Goal: Information Seeking & Learning: Find specific fact

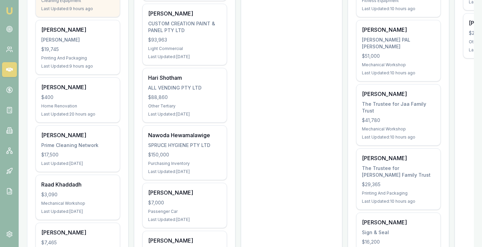
scroll to position [196, 0]
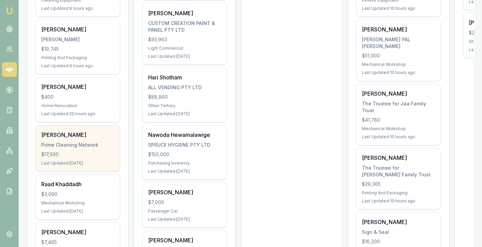
click at [68, 150] on div "Anushka Dharmarathne Prime Cleaning Network $17,500 Last Updated: 1 day ago" at bounding box center [78, 148] width 84 height 46
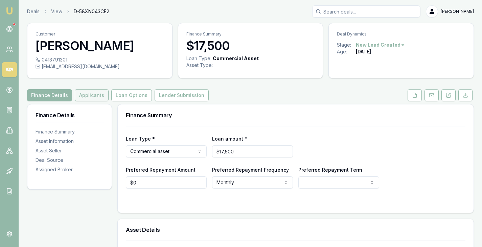
click at [87, 101] on button "Applicants" at bounding box center [92, 95] width 34 height 12
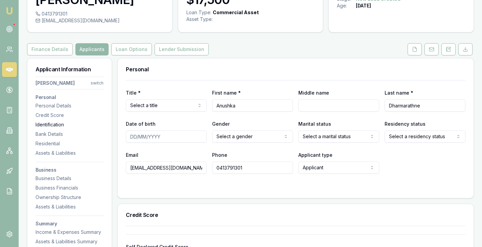
scroll to position [47, 0]
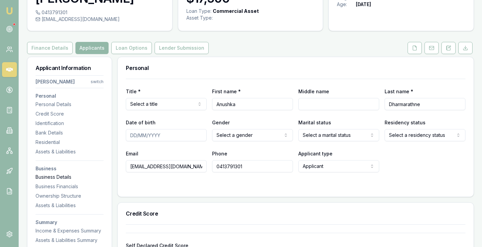
click at [61, 180] on div "Business Details" at bounding box center [69, 177] width 68 height 7
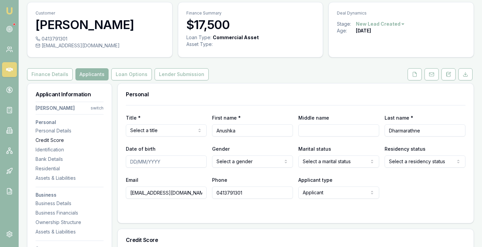
scroll to position [16, 0]
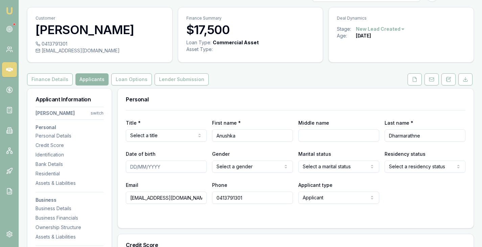
click at [15, 72] on link at bounding box center [9, 69] width 15 height 15
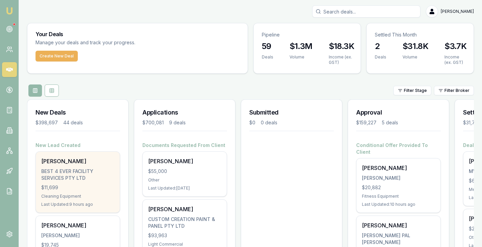
click at [89, 186] on div "$11,699" at bounding box center [77, 187] width 73 height 7
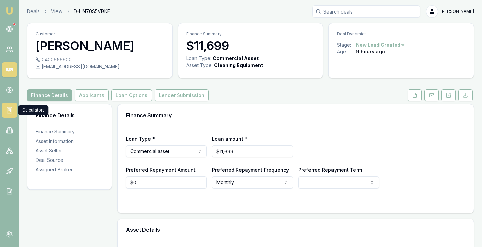
click at [11, 104] on link at bounding box center [9, 110] width 15 height 15
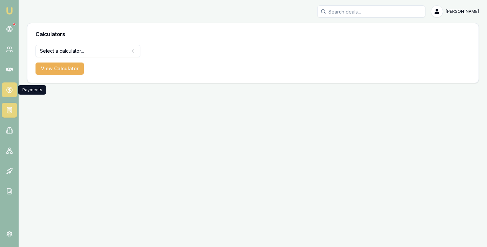
click at [8, 90] on icon at bounding box center [9, 90] width 7 height 7
click at [8, 70] on icon at bounding box center [9, 70] width 7 height 4
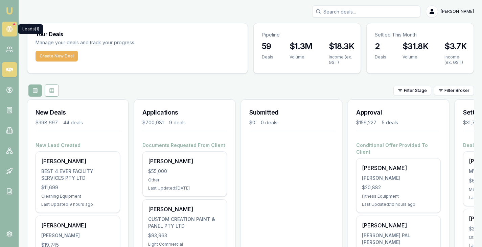
click at [6, 29] on icon at bounding box center [9, 29] width 7 height 7
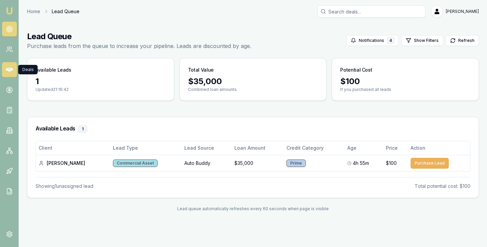
click at [6, 72] on icon at bounding box center [9, 69] width 7 height 7
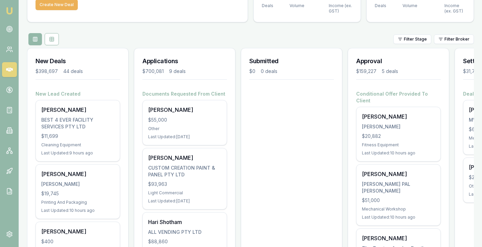
scroll to position [52, 0]
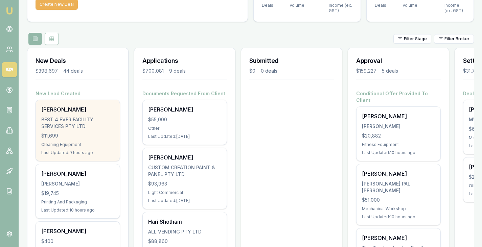
click at [68, 127] on div "BEST 4 EVER FACILITY SERVICES PTY LTD" at bounding box center [77, 123] width 73 height 14
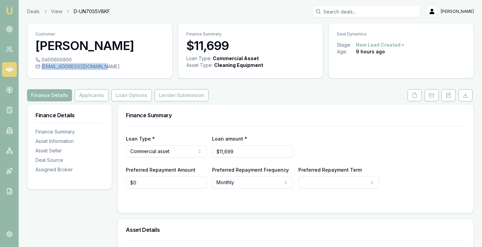
drag, startPoint x: 103, startPoint y: 67, endPoint x: 42, endPoint y: 66, distance: 61.9
click at [42, 66] on div "[EMAIL_ADDRESS][DOMAIN_NAME]" at bounding box center [99, 66] width 128 height 7
copy div "[EMAIL_ADDRESS][DOMAIN_NAME]"
click at [57, 44] on h3 "[PERSON_NAME]" at bounding box center [99, 46] width 128 height 14
drag, startPoint x: 37, startPoint y: 47, endPoint x: 60, endPoint y: 50, distance: 23.6
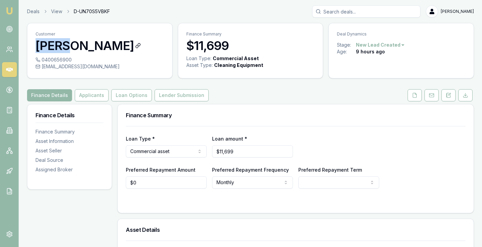
click at [60, 50] on h3 "[PERSON_NAME]" at bounding box center [99, 46] width 128 height 14
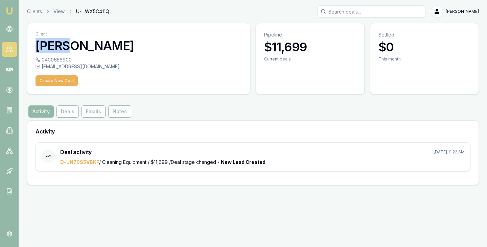
drag, startPoint x: 33, startPoint y: 48, endPoint x: 60, endPoint y: 48, distance: 26.7
click at [60, 48] on div "Client Ajith Leons" at bounding box center [138, 39] width 222 height 33
copy h3 "Ajith"
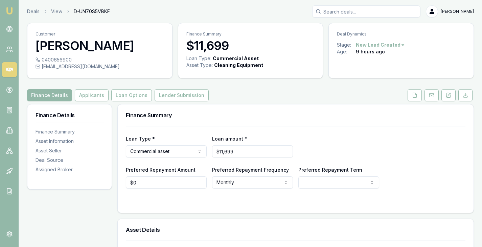
click at [101, 124] on nav "Finance Summary Asset Information Asset Seller Deal Source Assigned Broker" at bounding box center [69, 146] width 68 height 53
click at [92, 99] on button "Applicants" at bounding box center [92, 95] width 34 height 12
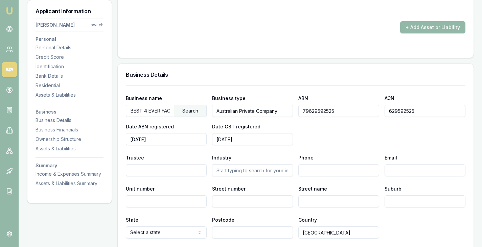
scroll to position [752, 0]
drag, startPoint x: 337, startPoint y: 110, endPoint x: 292, endPoint y: 108, distance: 45.0
click at [292, 108] on div "Business name BEST 4 EVER FACILITY SERVICES PTY LTD Search Business type Austra…" at bounding box center [295, 119] width 339 height 51
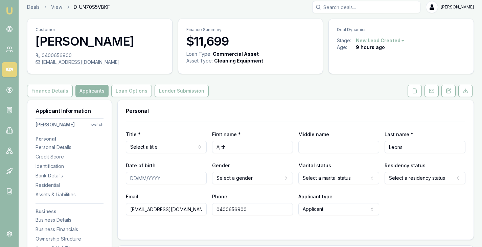
scroll to position [0, 0]
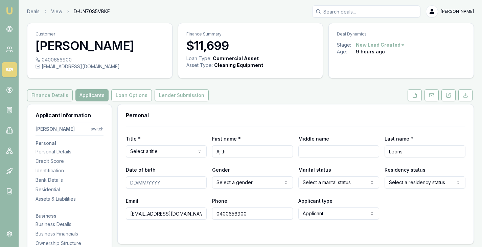
drag, startPoint x: 59, startPoint y: 93, endPoint x: 48, endPoint y: 90, distance: 12.0
click at [48, 90] on button "Finance Details" at bounding box center [50, 95] width 46 height 12
click at [47, 95] on button "Finance Details" at bounding box center [50, 95] width 46 height 12
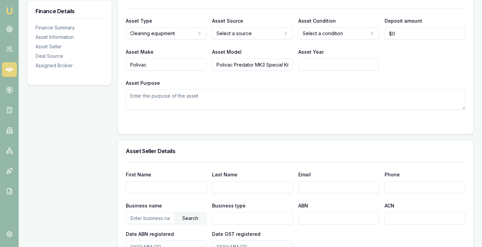
scroll to position [233, 0]
drag, startPoint x: 217, startPoint y: 66, endPoint x: 264, endPoint y: 65, distance: 47.3
click at [264, 65] on input "Polivac Predator MK3 Special Kit" at bounding box center [252, 64] width 81 height 12
